Goal: Complete application form

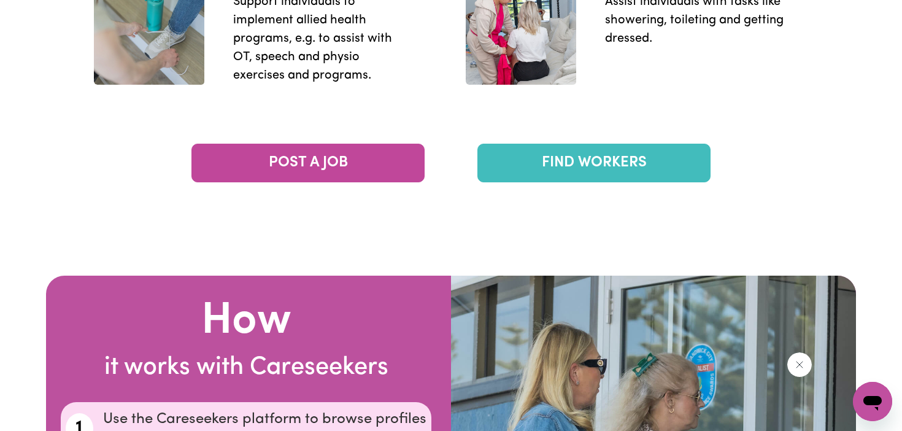
scroll to position [2026, 0]
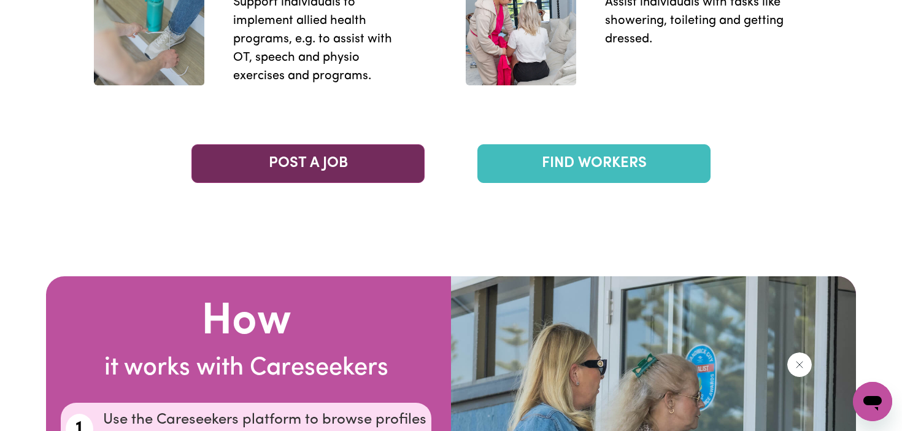
click at [374, 169] on link "POST A JOB" at bounding box center [308, 163] width 233 height 39
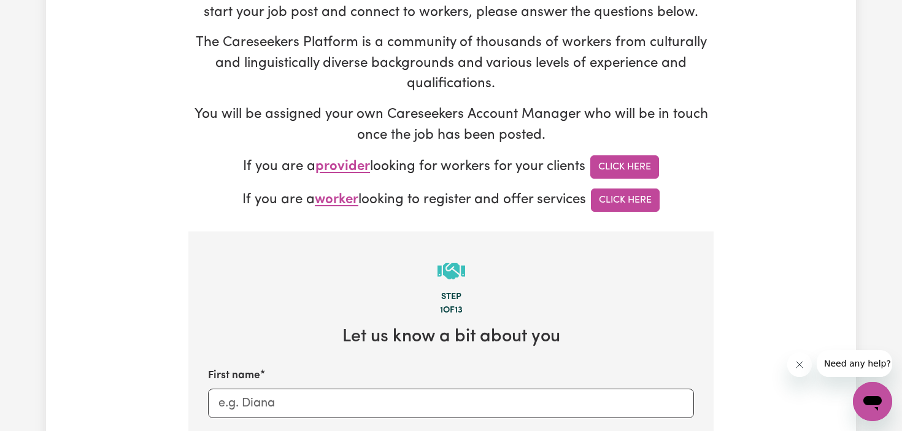
scroll to position [158, 0]
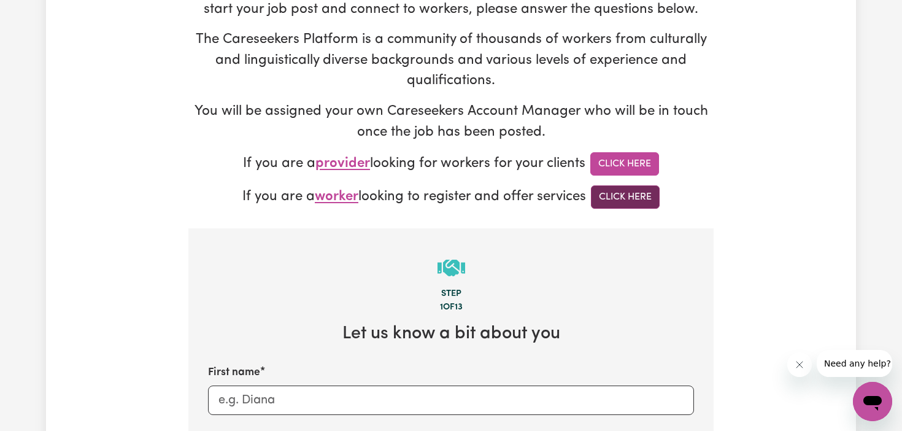
click at [629, 194] on link "Click Here" at bounding box center [625, 196] width 69 height 23
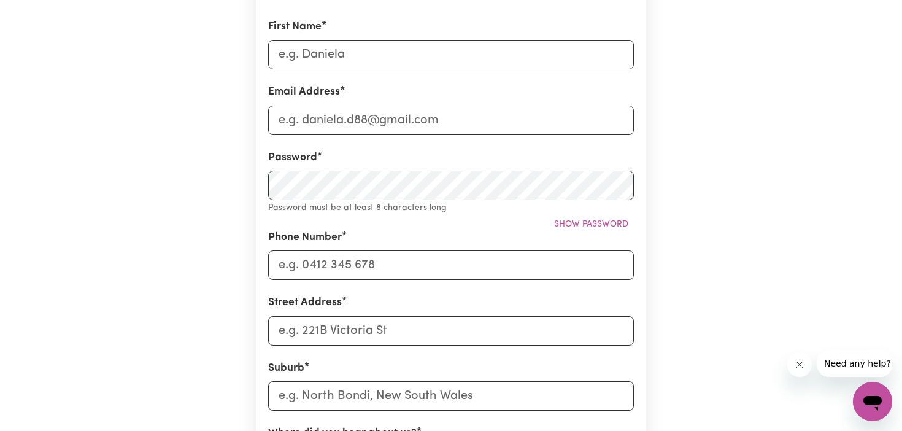
scroll to position [188, 0]
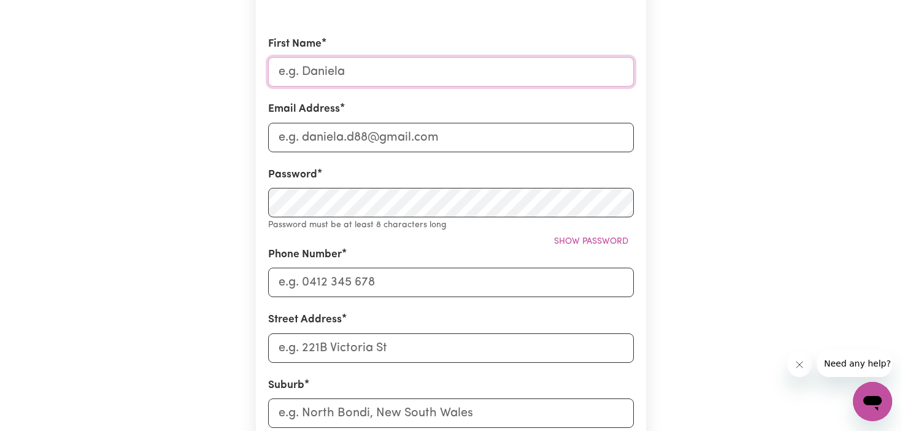
click at [485, 77] on input "First Name" at bounding box center [451, 71] width 366 height 29
type input "Madison"
type input "madihoueix@gmail.com"
type input "0488129699"
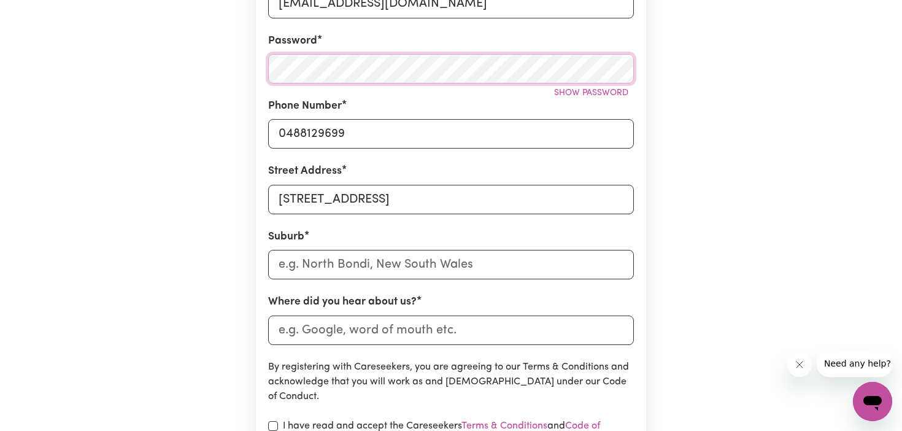
scroll to position [328, 0]
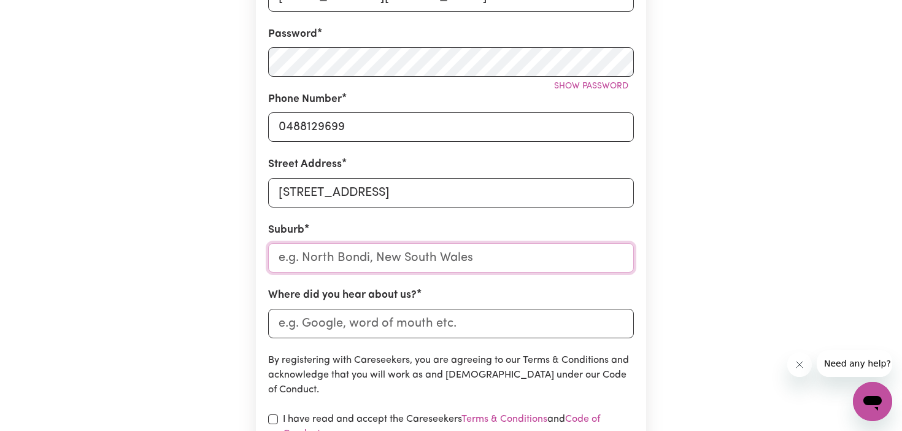
click at [371, 248] on input "text" at bounding box center [451, 257] width 366 height 29
click at [361, 197] on input "54-56 Brookvale Close" at bounding box center [451, 192] width 366 height 29
type input "109 Cardigan St"
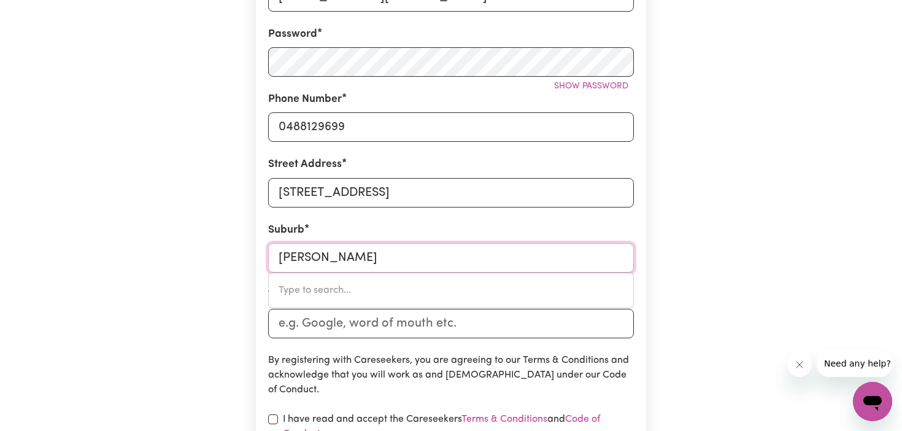
type input "Carlt"
type input "CarltON, New South Wales, 2218"
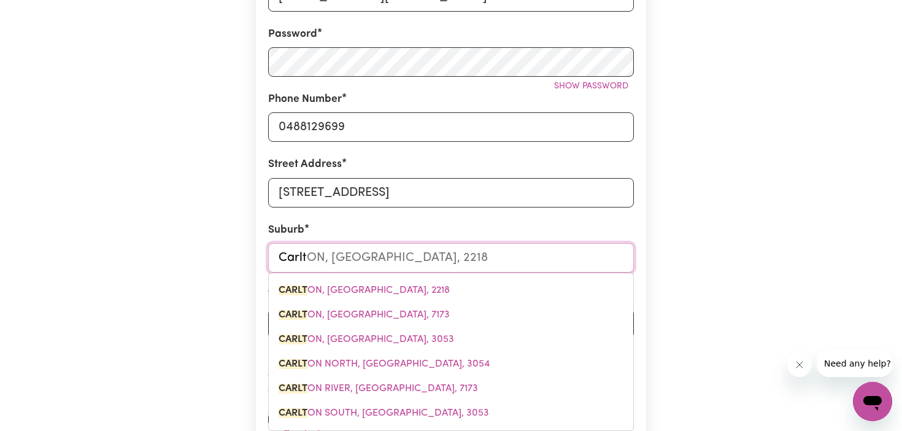
type input "Carlto"
type input "CarltoN, New South Wales, 2218"
type input "Carlton"
type input "Carlton, New South Wales, 2218"
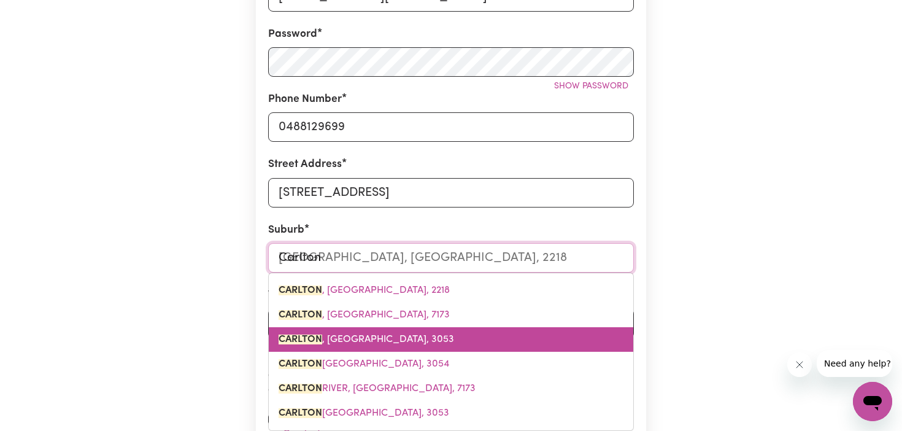
click at [343, 341] on span "CARLTON , Victoria, 3053" at bounding box center [367, 340] width 176 height 10
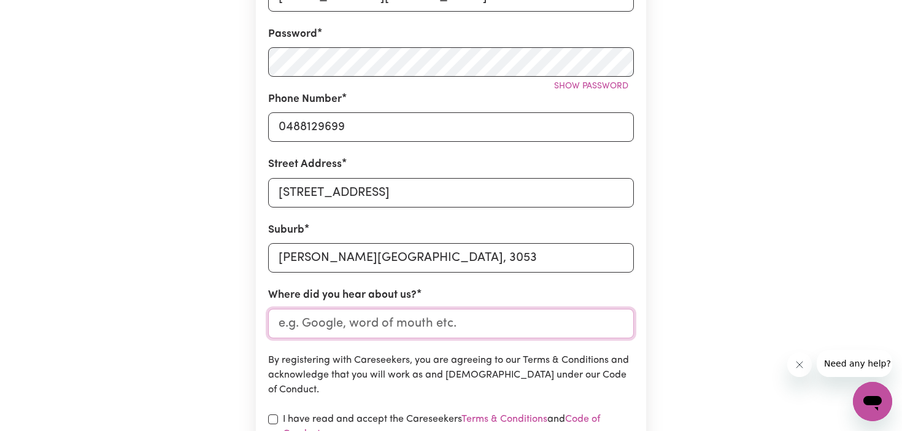
click at [340, 326] on input "Where did you hear about us?" at bounding box center [451, 323] width 366 height 29
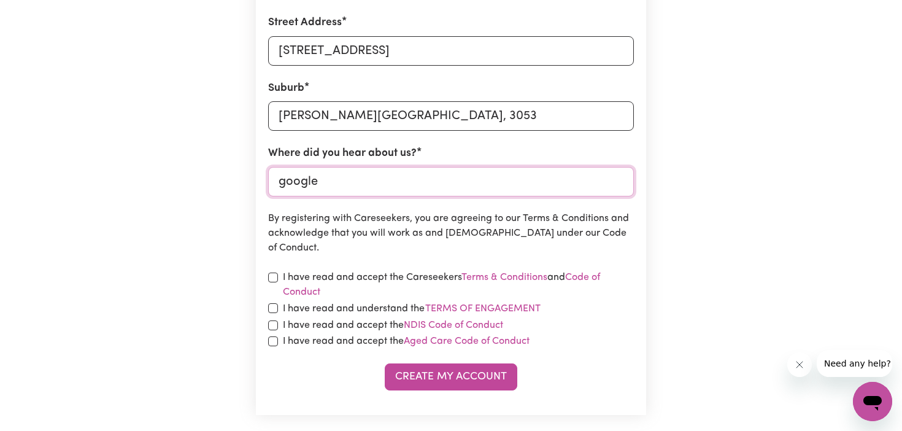
scroll to position [484, 0]
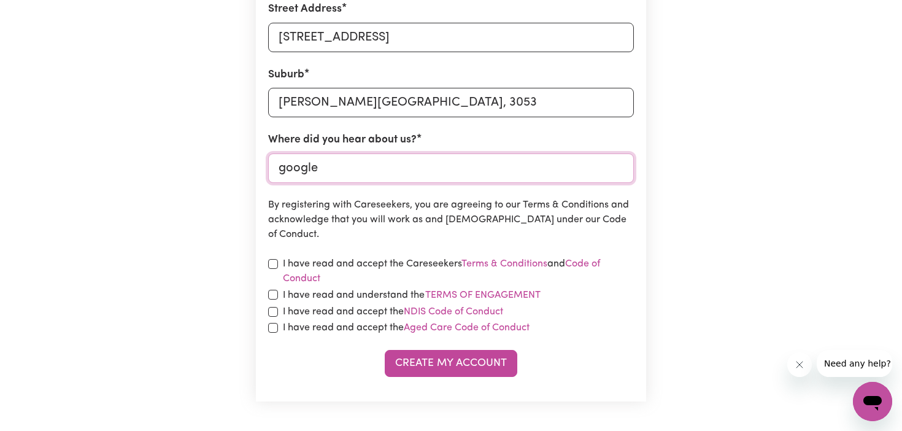
type input "google"
click at [271, 261] on input "checkbox" at bounding box center [273, 264] width 10 height 10
checkbox input "true"
click at [273, 288] on div "I have read and understand the Terms of Engagement" at bounding box center [451, 295] width 366 height 16
click at [275, 304] on div "I have read and accept the NDIS Code of Conduct" at bounding box center [451, 311] width 366 height 15
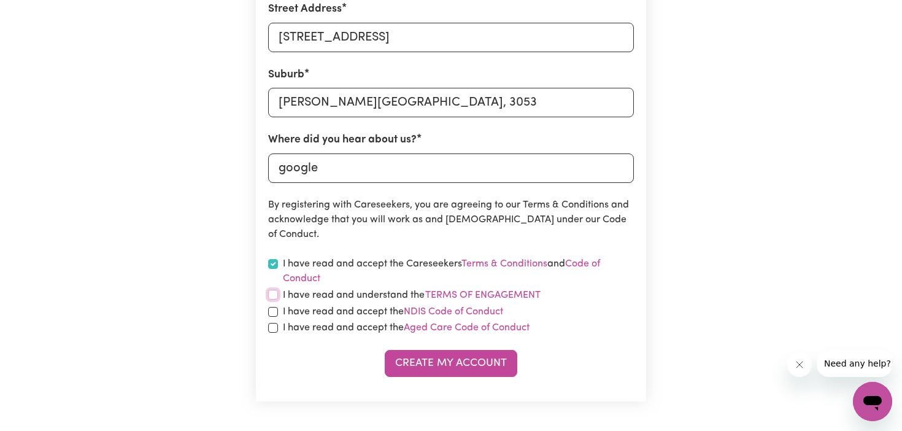
click at [274, 290] on input "checkbox" at bounding box center [273, 295] width 10 height 10
checkbox input "true"
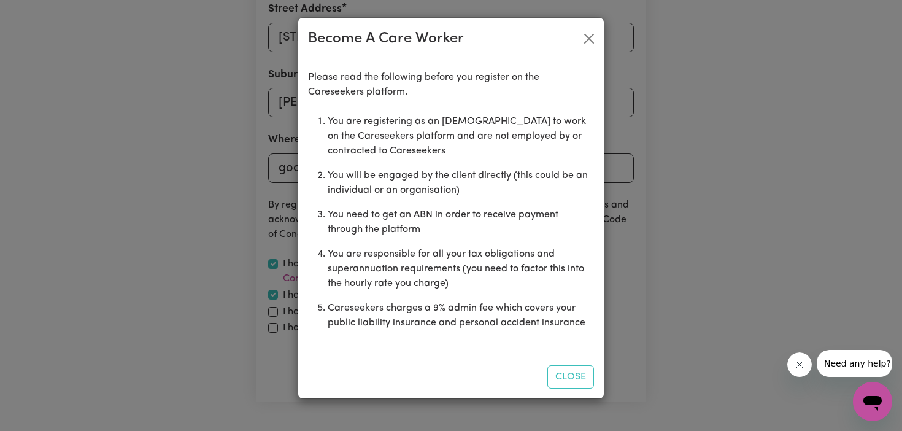
click at [581, 28] on div "Become A Care Worker" at bounding box center [451, 39] width 306 height 42
click at [590, 35] on button "Close" at bounding box center [589, 39] width 20 height 20
